Goal: Task Accomplishment & Management: Use online tool/utility

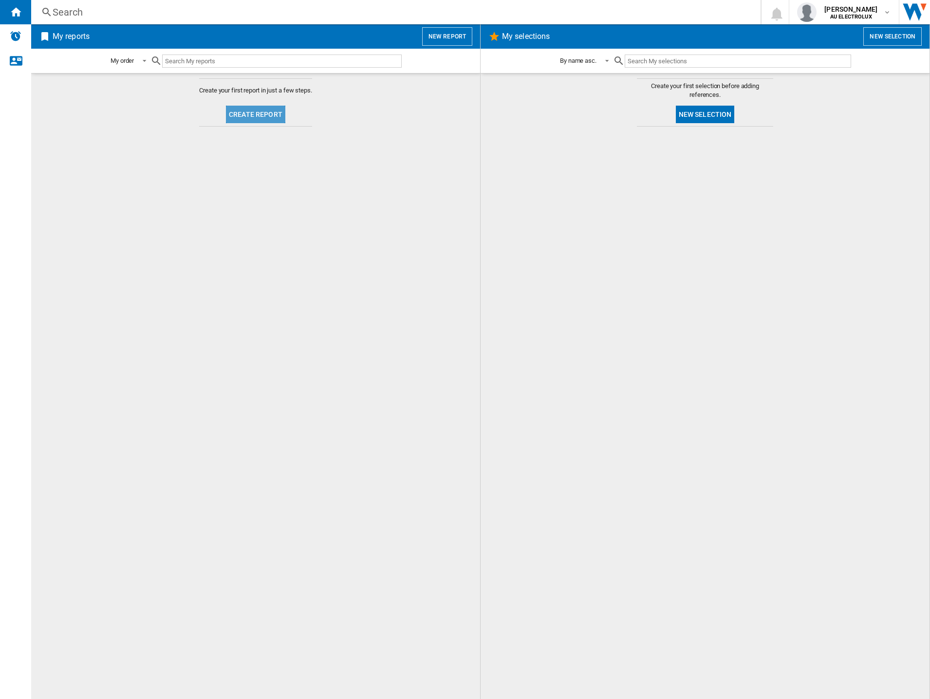
click at [259, 118] on button "Create report" at bounding box center [255, 115] width 59 height 18
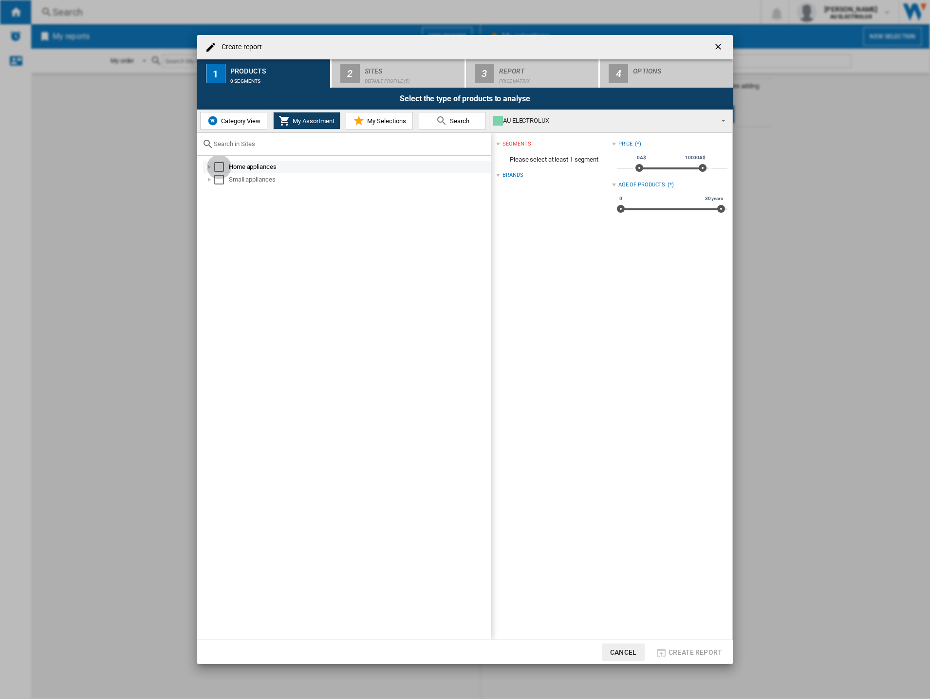
click at [222, 165] on div "Select" at bounding box center [219, 167] width 10 height 10
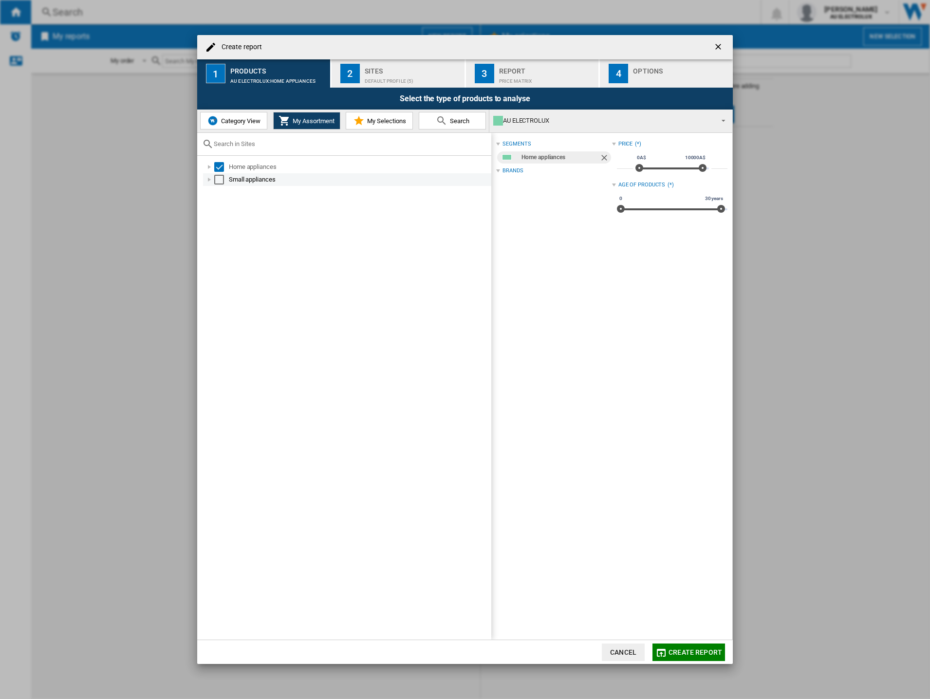
click at [220, 182] on div "Select" at bounding box center [219, 180] width 10 height 10
click at [224, 166] on div "Select" at bounding box center [219, 167] width 10 height 10
click at [223, 177] on div "Select" at bounding box center [219, 180] width 10 height 10
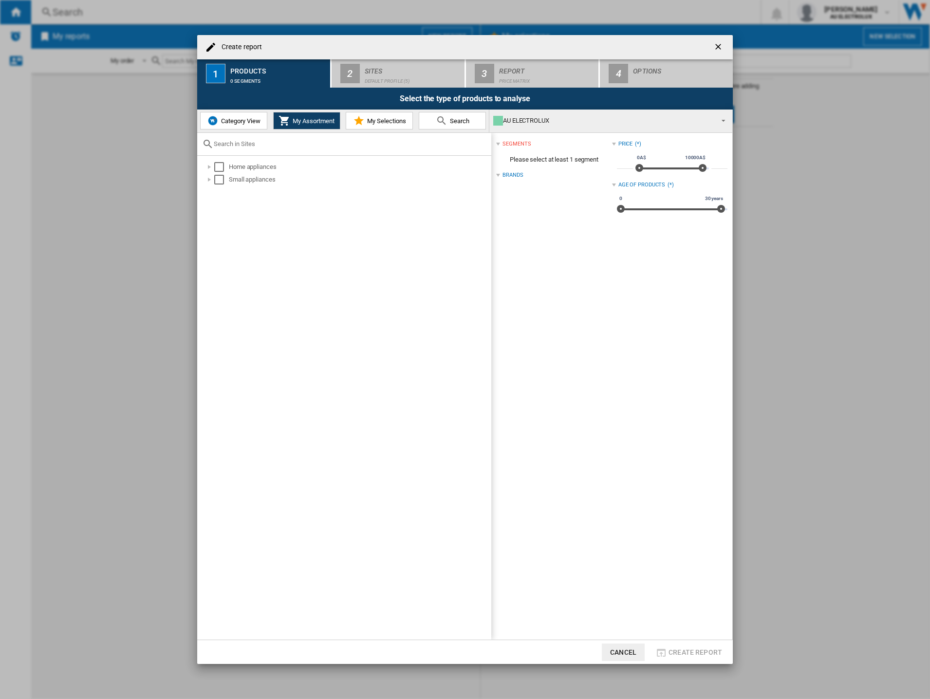
click at [228, 120] on span "Category View" at bounding box center [240, 120] width 42 height 7
click at [212, 168] on div "Select" at bounding box center [214, 167] width 10 height 10
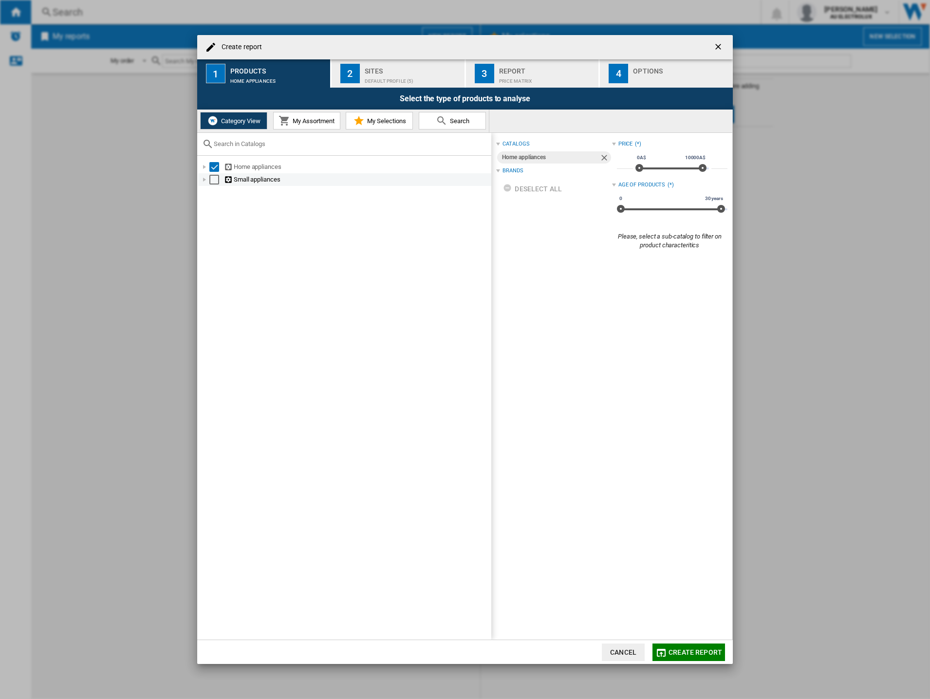
click at [212, 183] on div "Small appliances" at bounding box center [344, 179] width 293 height 13
click at [214, 181] on div "Select" at bounding box center [214, 180] width 10 height 10
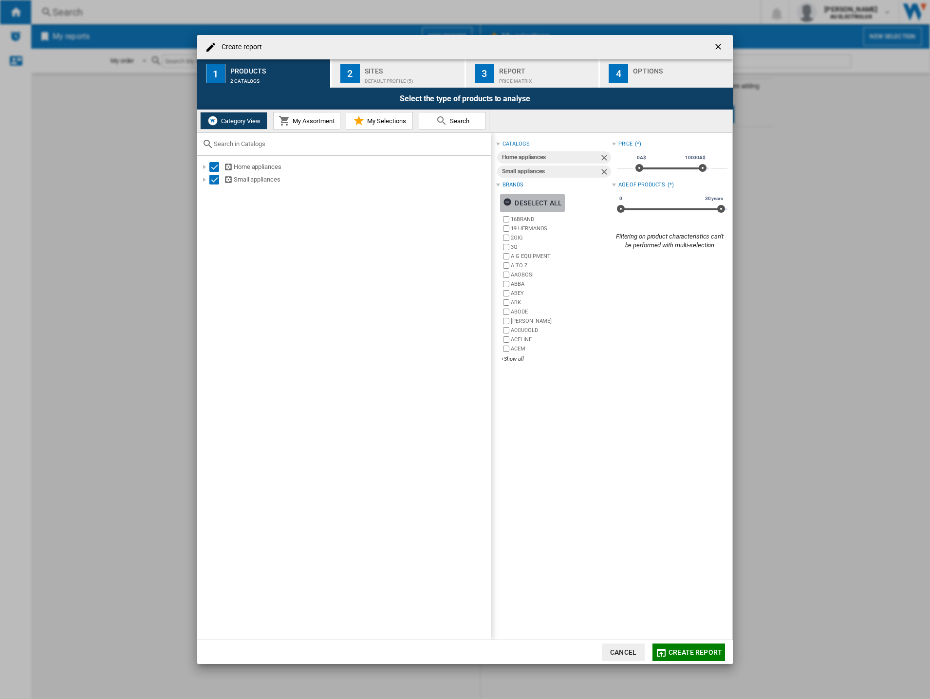
click at [508, 202] on ng-md-icon "button" at bounding box center [509, 204] width 12 height 12
click at [514, 359] on div "+Show all" at bounding box center [556, 359] width 111 height 7
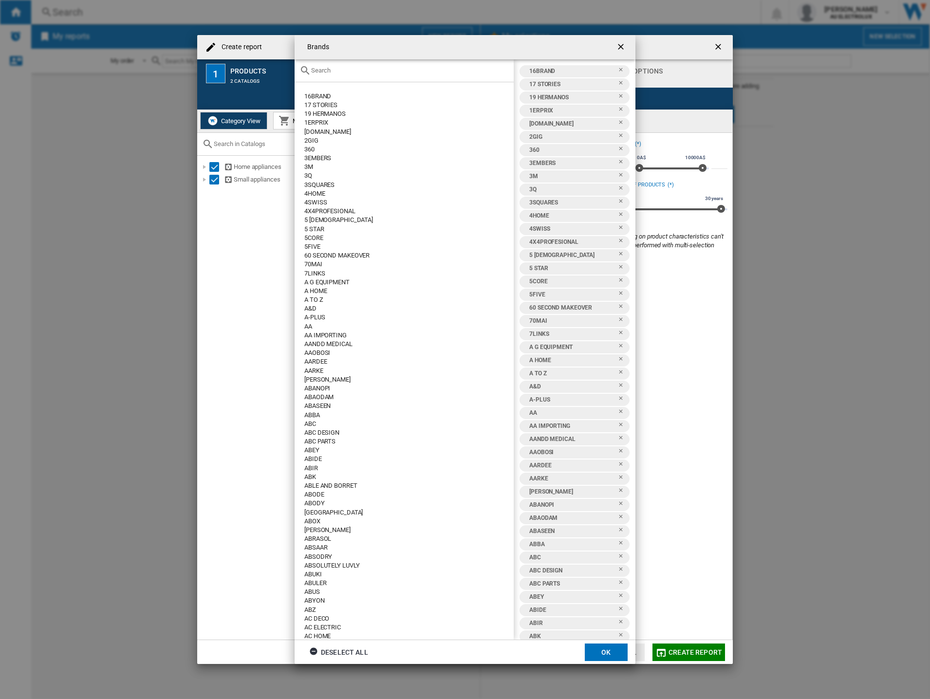
click at [373, 69] on input "text" at bounding box center [410, 70] width 198 height 7
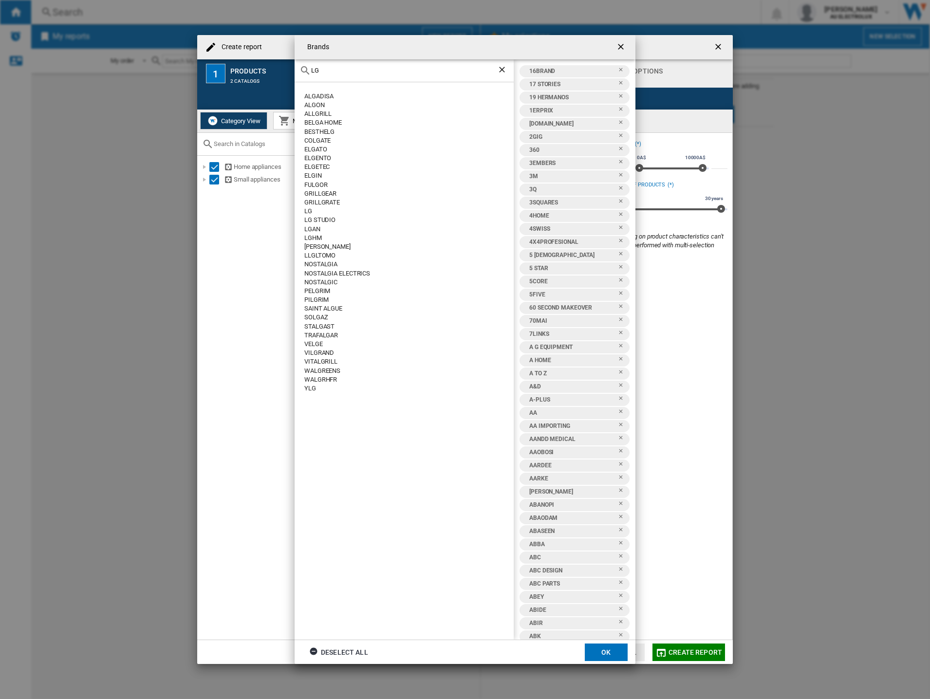
click at [311, 210] on div "LG" at bounding box center [408, 211] width 209 height 9
click at [306, 210] on div "LG" at bounding box center [408, 211] width 209 height 9
drag, startPoint x: 306, startPoint y: 210, endPoint x: 313, endPoint y: 209, distance: 6.3
click at [304, 209] on div "ALGADISA ALGON ALLGRILL [GEOGRAPHIC_DATA] HOME BESTHELG [GEOGRAPHIC_DATA] ELGAT…" at bounding box center [404, 361] width 219 height 558
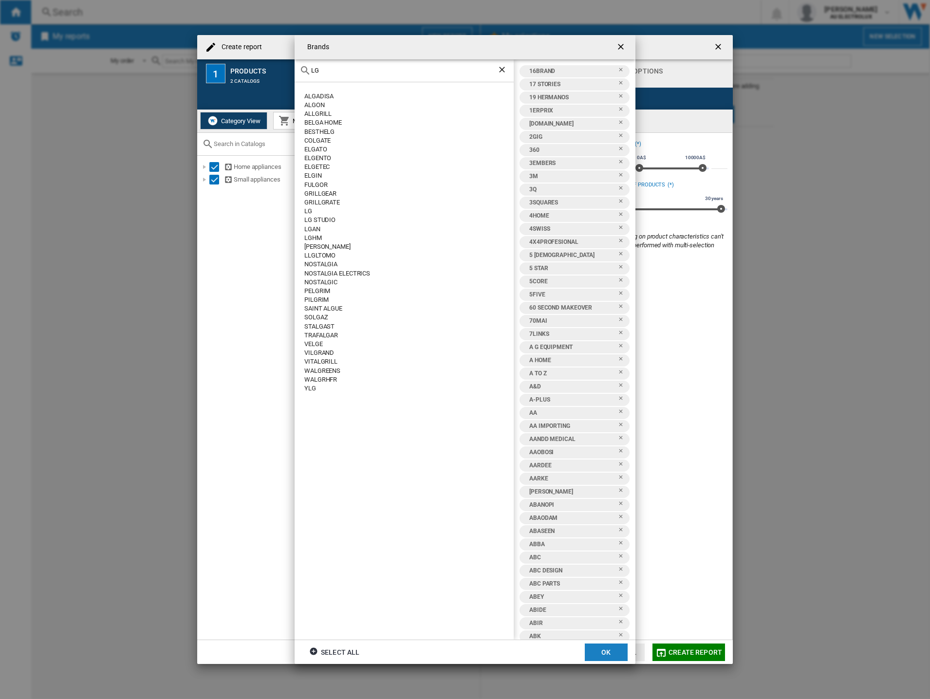
click at [604, 649] on button "OK" at bounding box center [606, 653] width 43 height 18
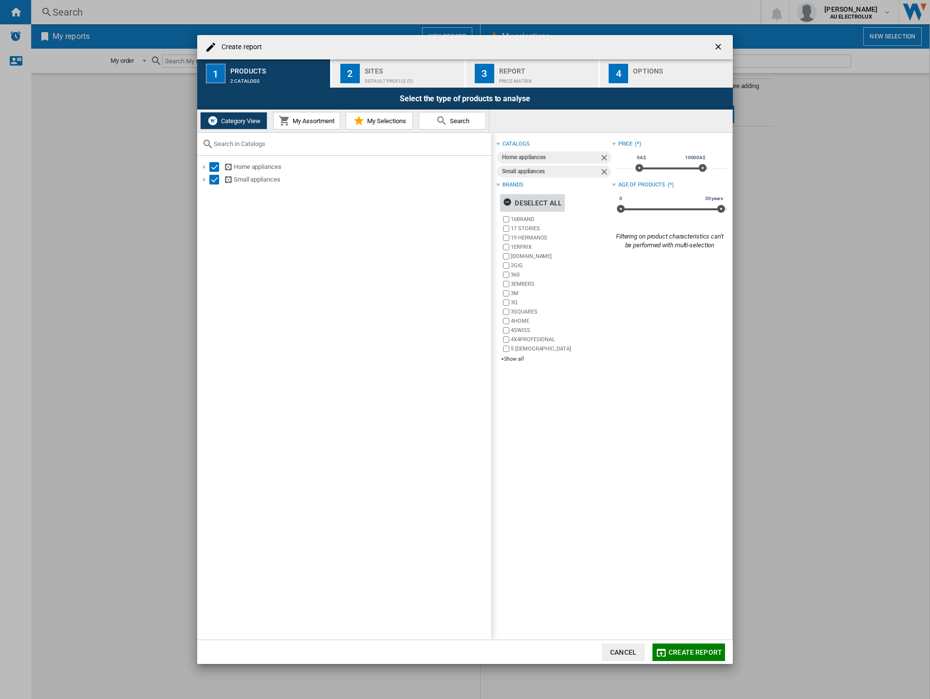
click at [530, 206] on div "Deselect all" at bounding box center [532, 203] width 59 height 18
click at [510, 357] on div "+Show all" at bounding box center [556, 359] width 111 height 7
click at [386, 75] on div "Default profile (5)" at bounding box center [413, 79] width 96 height 10
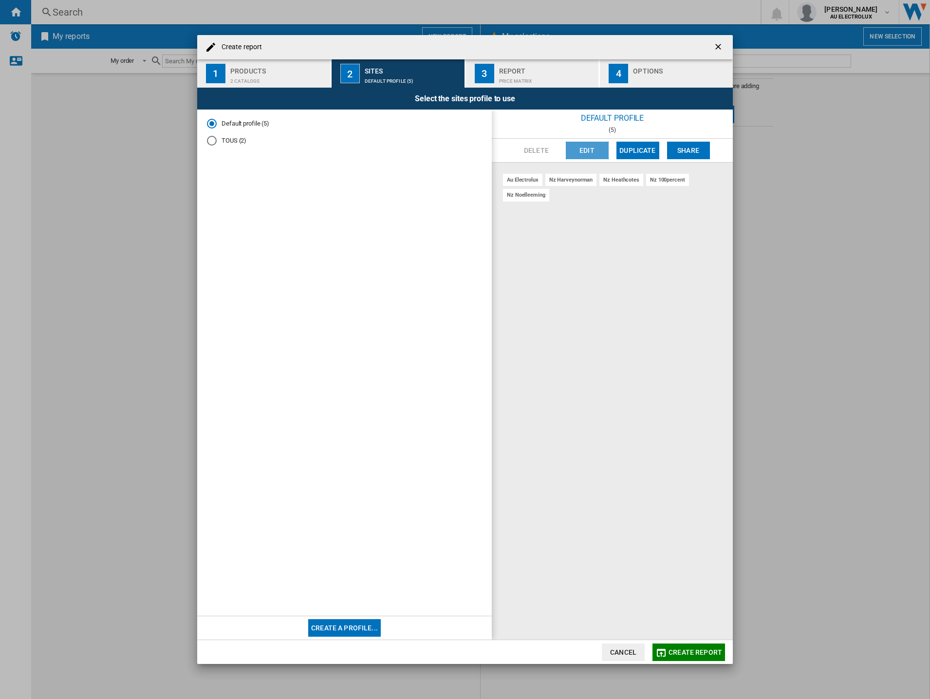
click at [587, 152] on button "Edit" at bounding box center [587, 151] width 43 height 18
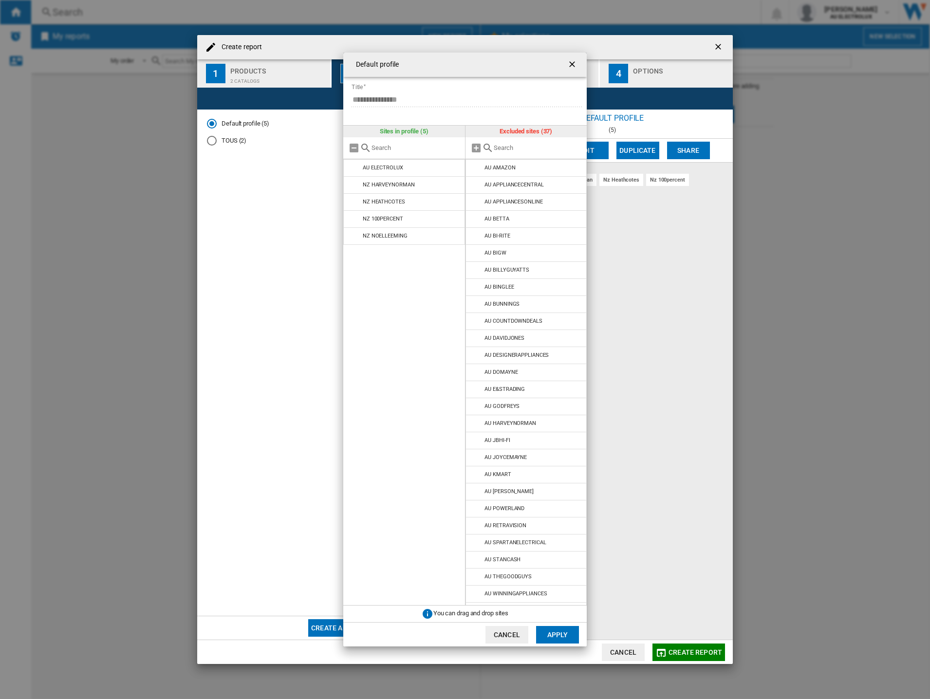
click at [532, 133] on div "Excluded sites (37)" at bounding box center [527, 132] width 122 height 12
click at [355, 149] on md-icon at bounding box center [354, 148] width 12 height 12
click at [475, 220] on md-icon at bounding box center [477, 219] width 12 height 12
click at [474, 219] on md-icon at bounding box center [477, 219] width 12 height 12
click at [476, 254] on md-icon at bounding box center [477, 253] width 12 height 12
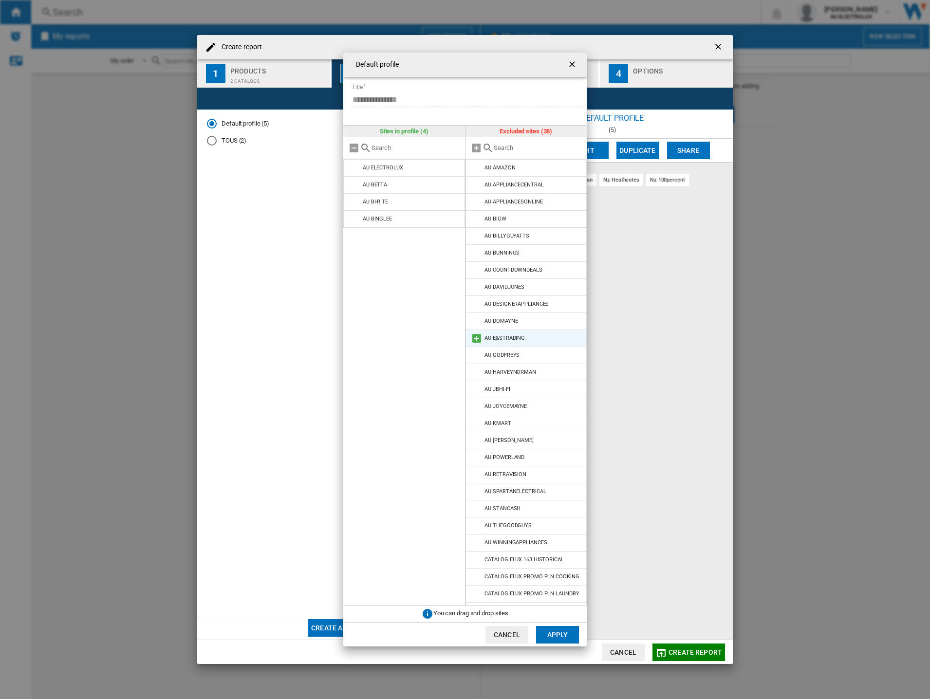
click at [475, 337] on md-icon at bounding box center [477, 339] width 12 height 12
click at [478, 355] on md-icon at bounding box center [477, 356] width 12 height 12
click at [478, 357] on md-icon at bounding box center [477, 356] width 12 height 12
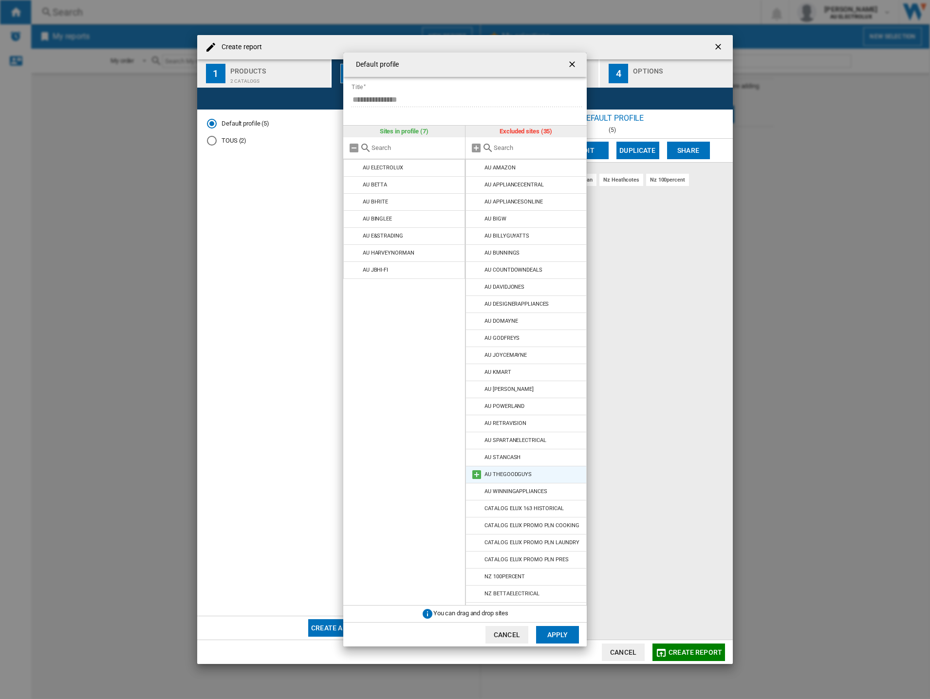
click at [476, 474] on md-icon at bounding box center [477, 475] width 12 height 12
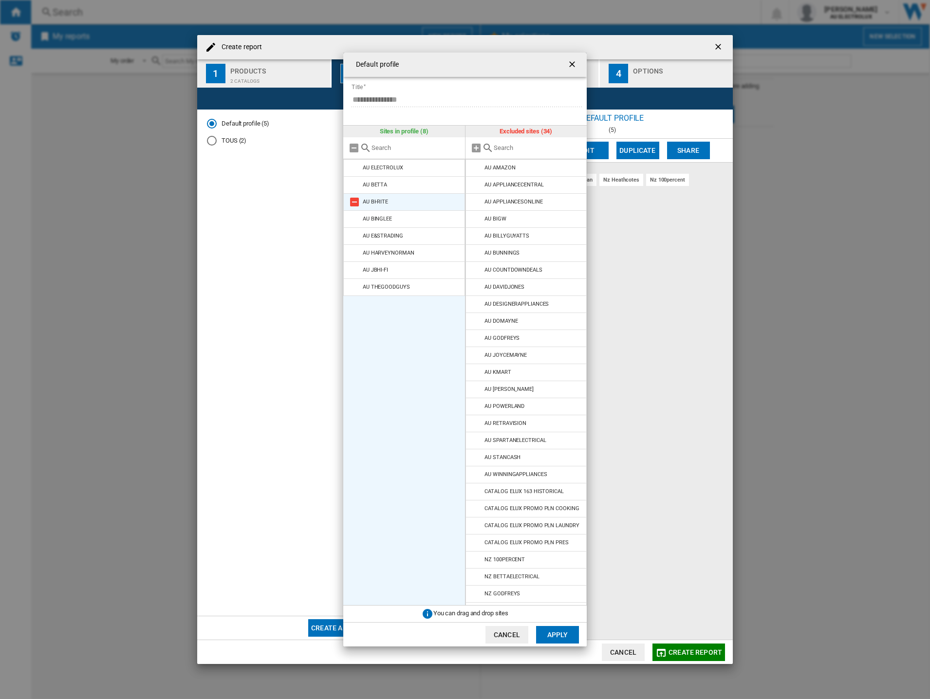
click at [356, 200] on md-icon at bounding box center [355, 202] width 12 height 12
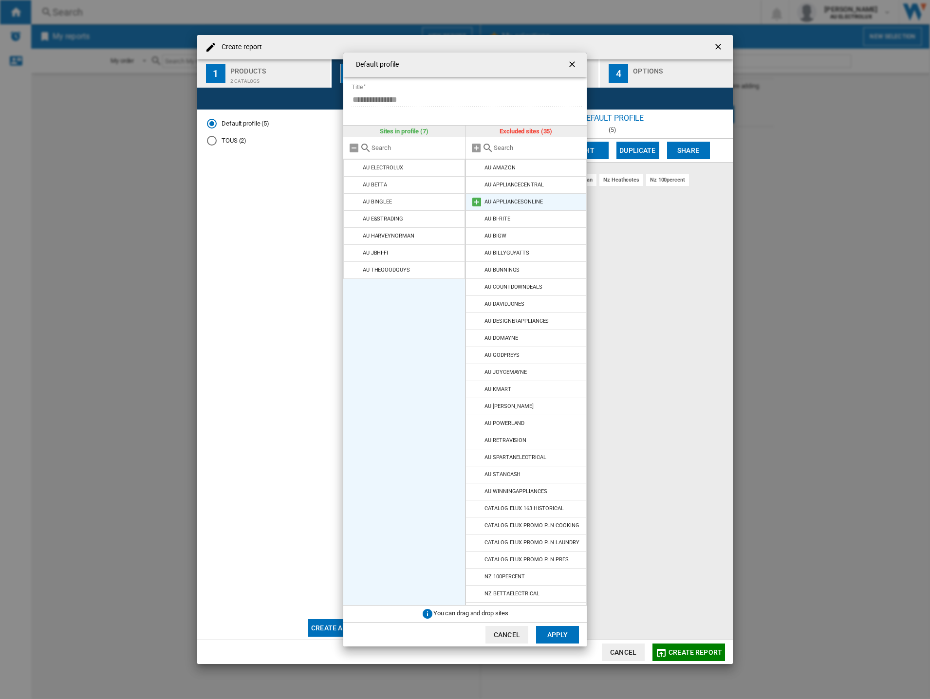
click at [474, 203] on md-icon at bounding box center [477, 202] width 12 height 12
click at [551, 638] on button "Apply" at bounding box center [557, 635] width 43 height 18
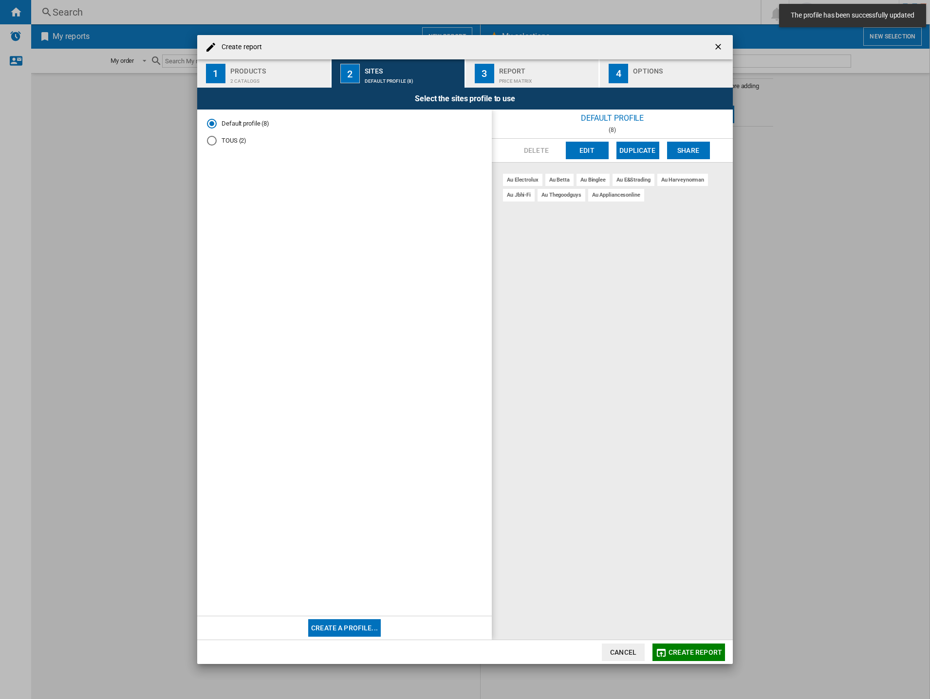
click at [523, 78] on div "Price Matrix" at bounding box center [547, 79] width 96 height 10
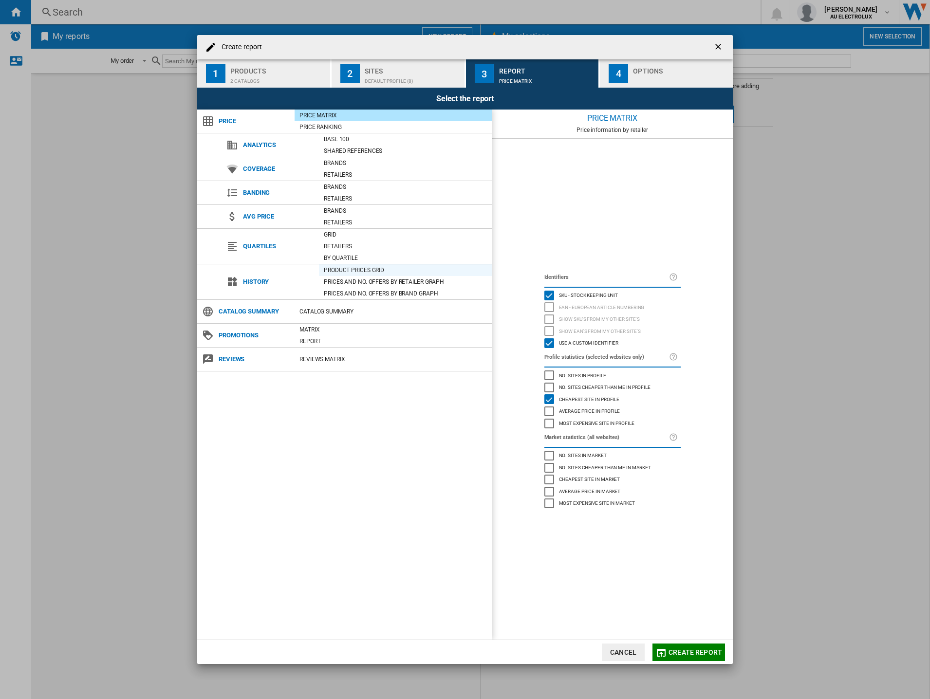
click at [370, 270] on div "Product prices grid" at bounding box center [405, 270] width 173 height 10
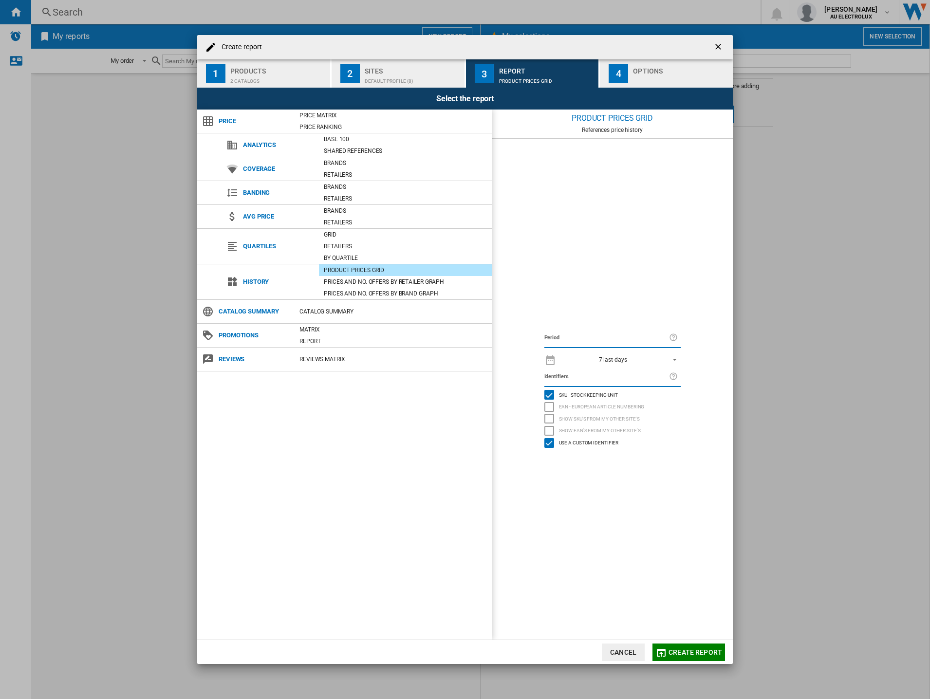
click at [677, 360] on span "REPORTS.WIZARD.STEPS.REPORT.STEPS.REPORT_OPTIONS.PERIOD: 7 last days" at bounding box center [672, 359] width 12 height 9
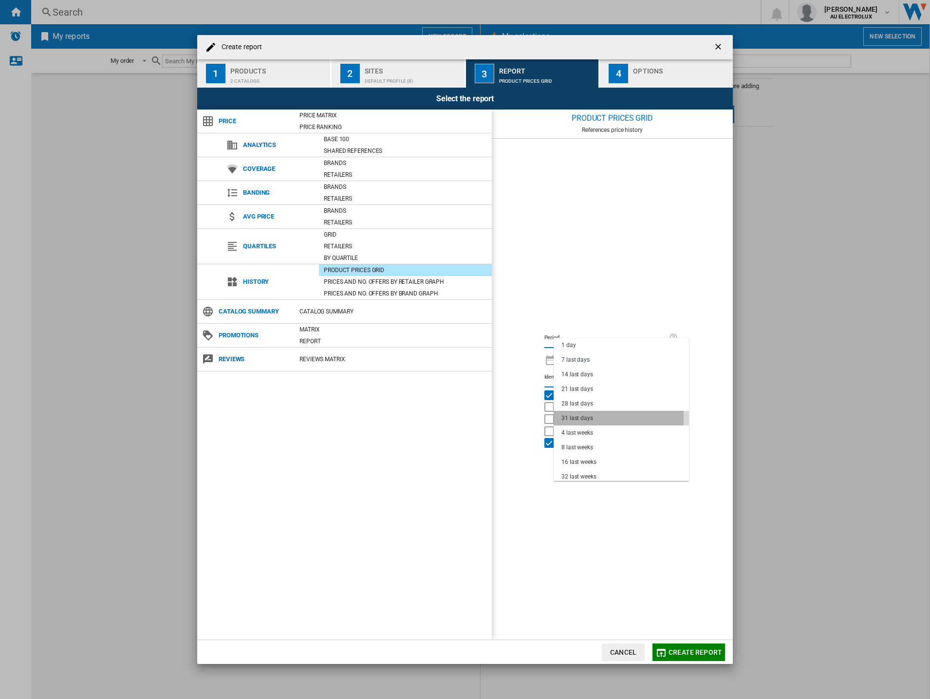
click at [571, 419] on div "31 last days" at bounding box center [578, 418] width 32 height 8
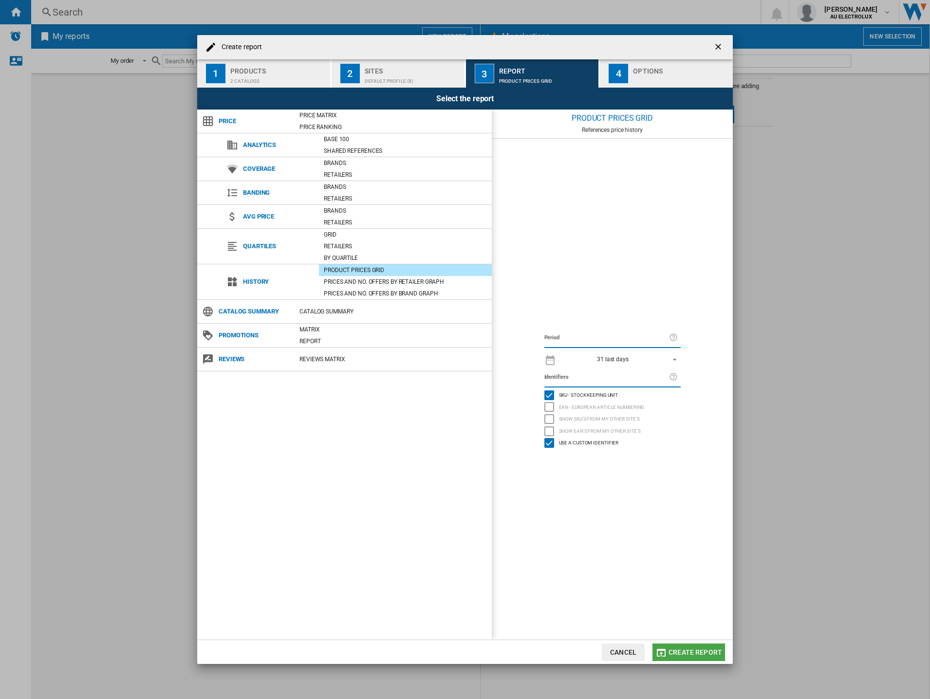
click at [693, 655] on span "Create report" at bounding box center [696, 653] width 54 height 8
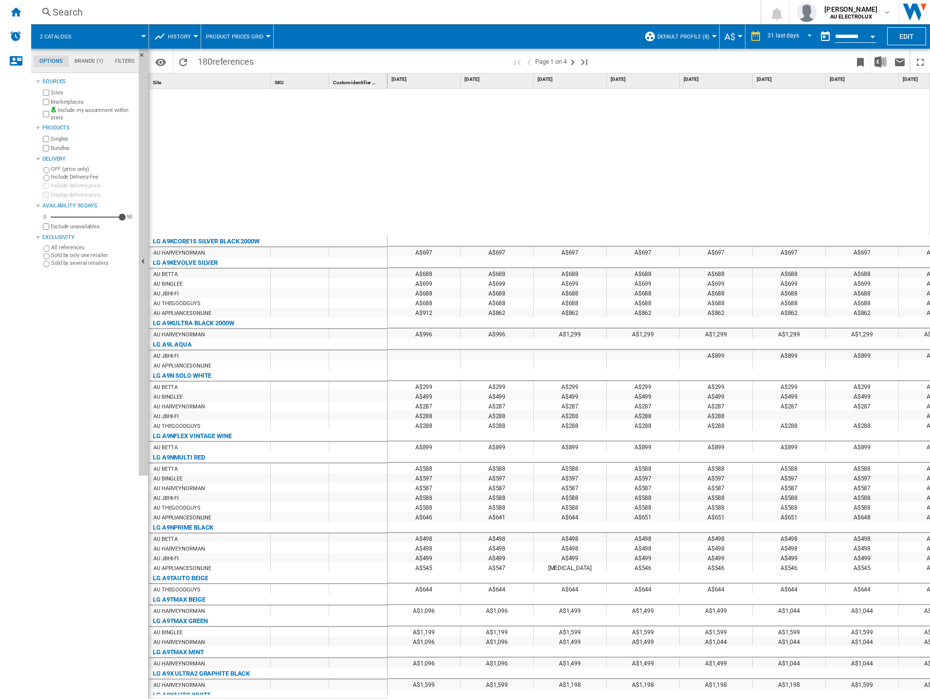
scroll to position [183, 0]
